Goal: Transaction & Acquisition: Book appointment/travel/reservation

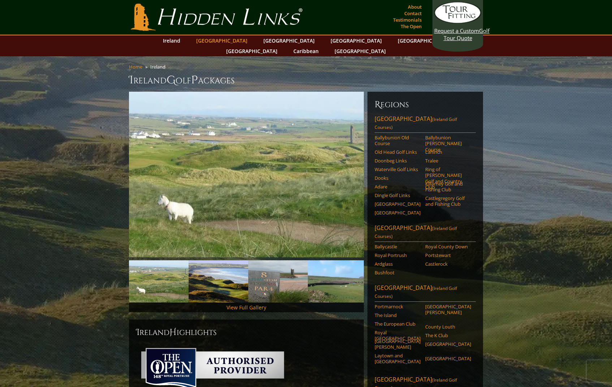
click at [231, 42] on link "[GEOGRAPHIC_DATA]" at bounding box center [222, 40] width 59 height 10
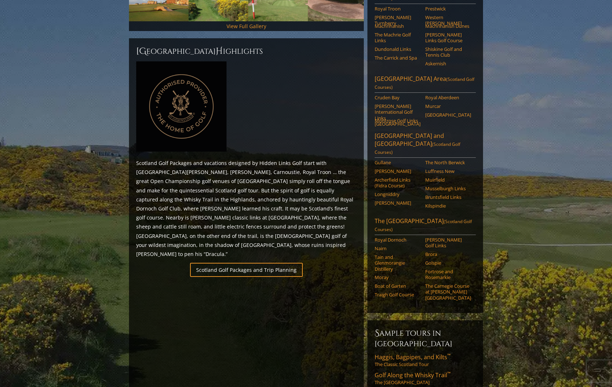
scroll to position [282, 0]
click at [252, 263] on link "Scotland Golf Packages and Trip Planning" at bounding box center [246, 270] width 113 height 14
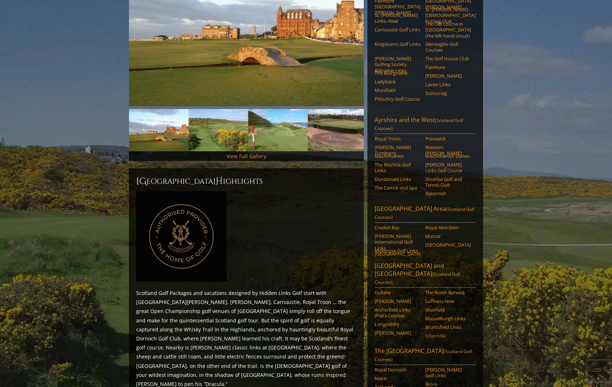
scroll to position [59, 0]
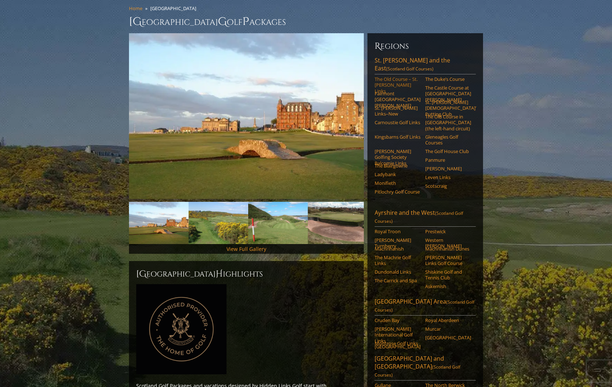
click at [393, 76] on link "The Old Course – St. [PERSON_NAME] Links" at bounding box center [398, 85] width 46 height 18
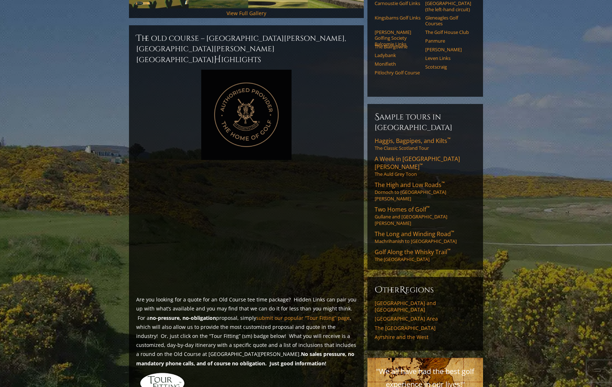
scroll to position [261, 0]
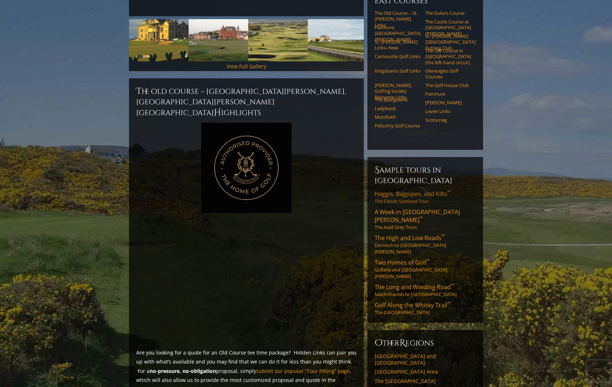
click at [405, 190] on span "Haggis, Bagpipes, and Kilts ™" at bounding box center [413, 194] width 76 height 8
